Goal: Check status: Check status

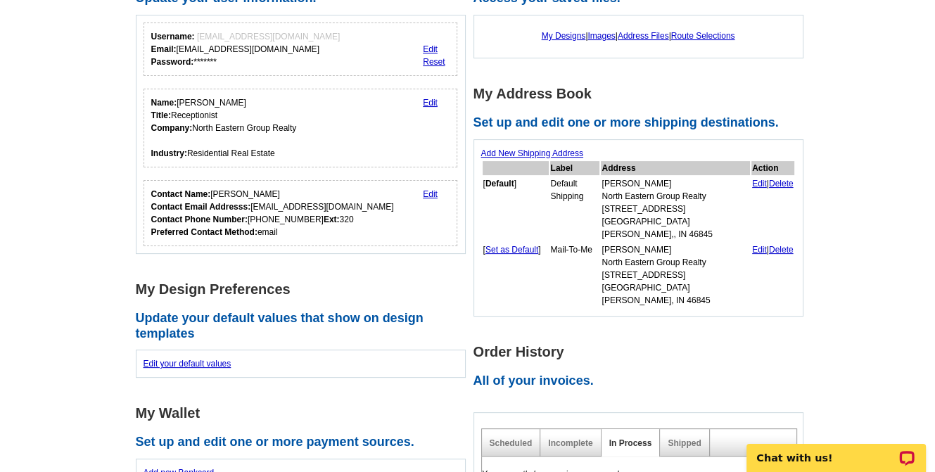
scroll to position [375, 0]
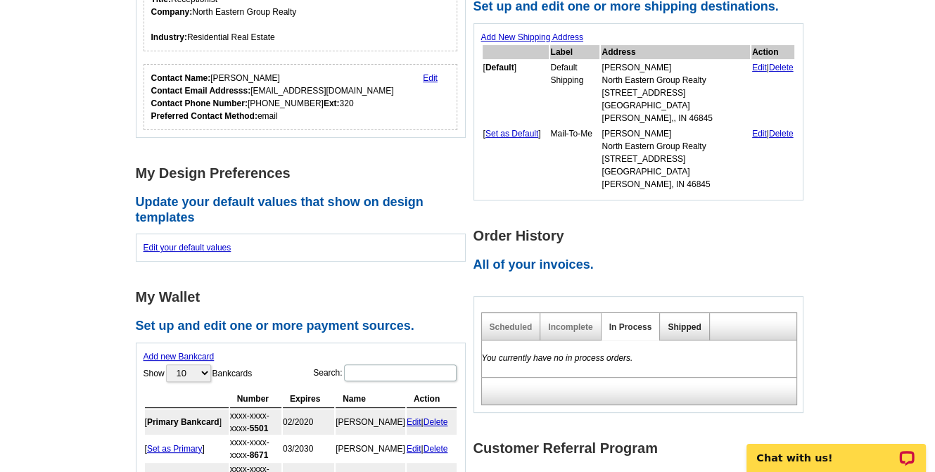
click at [675, 322] on link "Shipped" at bounding box center [684, 327] width 33 height 10
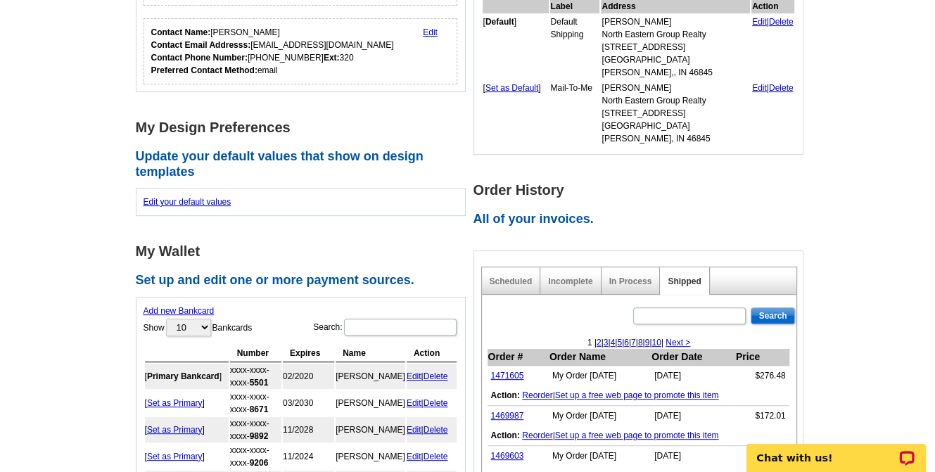
scroll to position [422, 0]
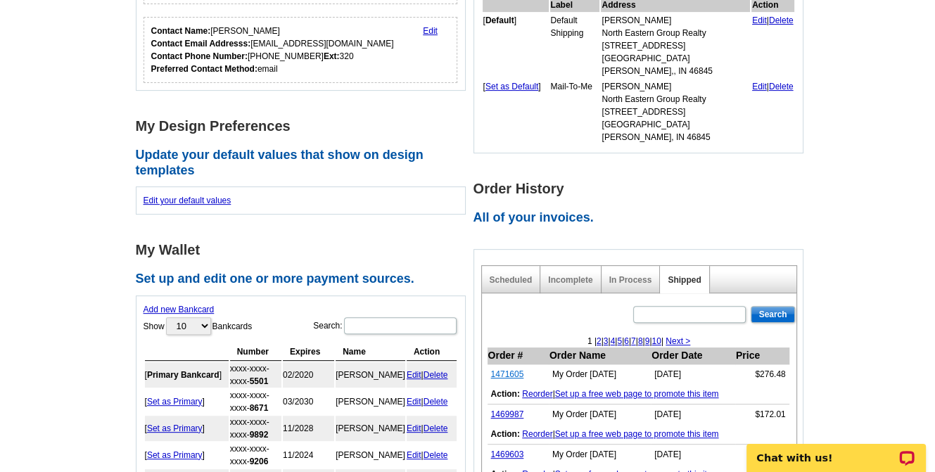
click at [505, 369] on link "1471605" at bounding box center [507, 374] width 33 height 10
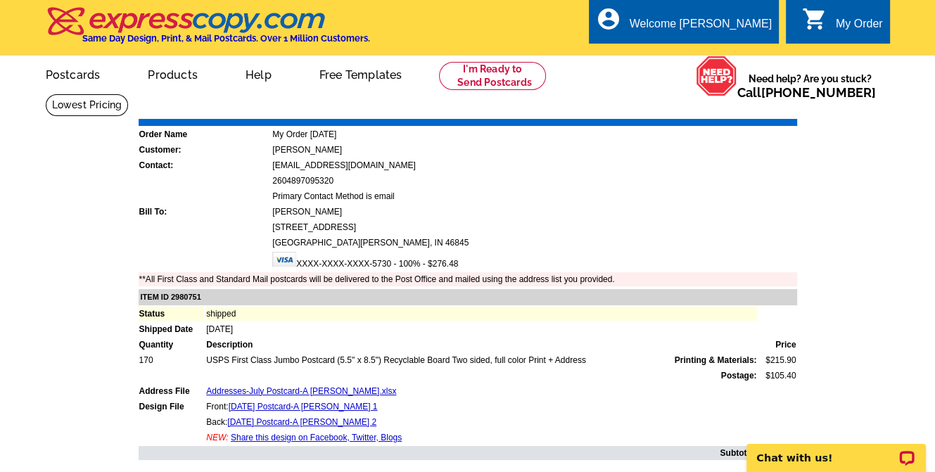
click at [751, 115] on link "Print Invoice" at bounding box center [761, 109] width 73 height 12
